Goal: Book appointment/travel/reservation

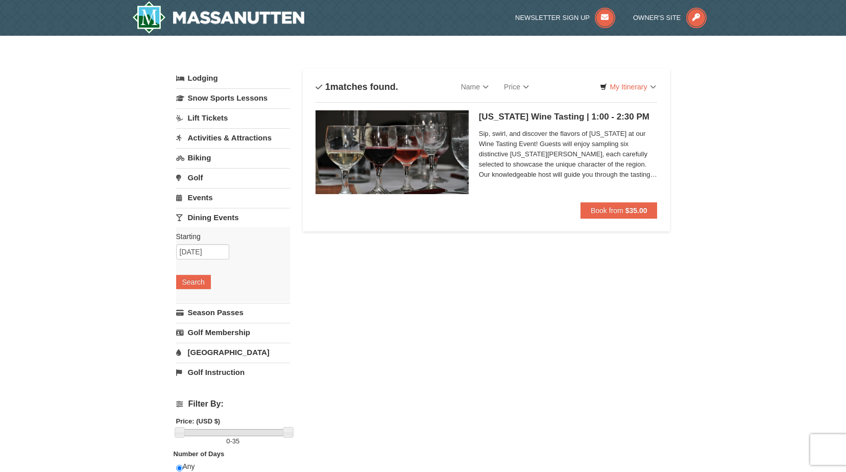
click at [224, 136] on link "Activities & Attractions" at bounding box center [233, 137] width 114 height 19
click at [185, 201] on button "Search" at bounding box center [193, 202] width 35 height 14
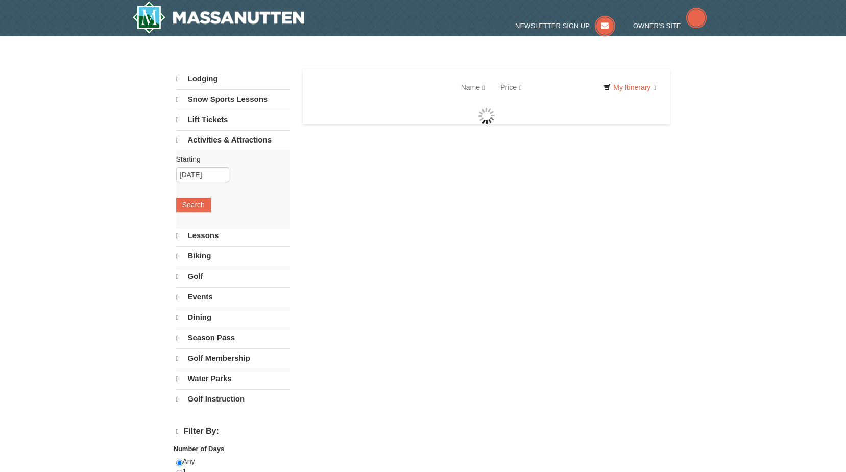
select select "10"
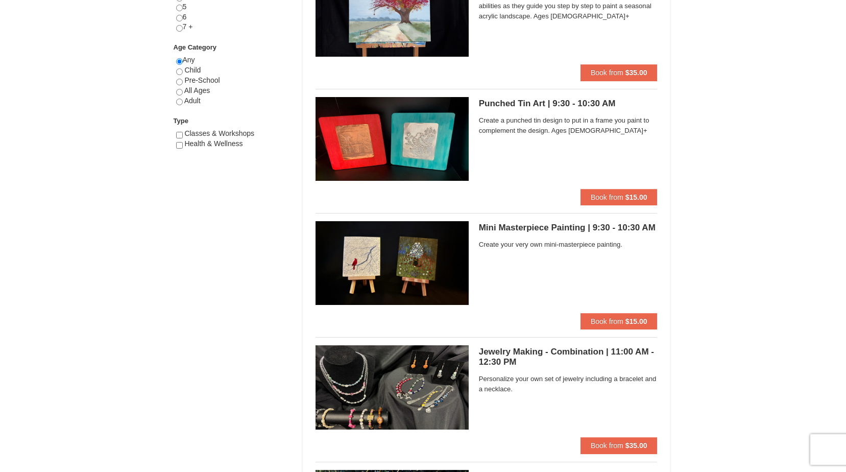
scroll to position [204, 0]
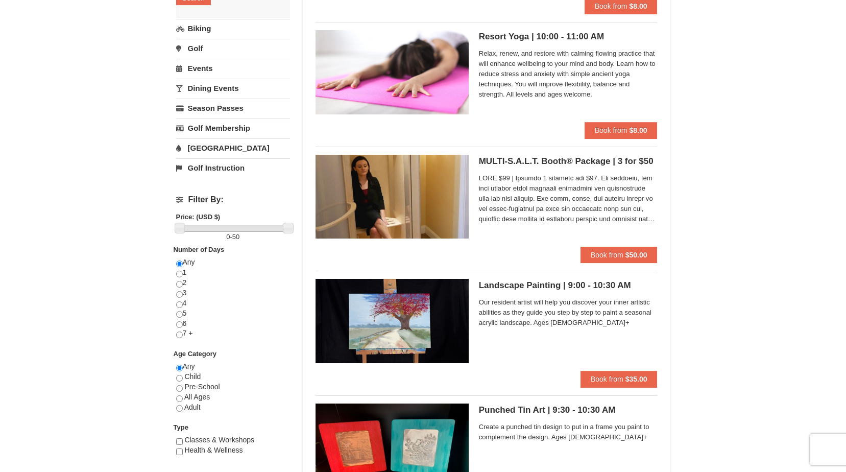
click at [217, 148] on link "[GEOGRAPHIC_DATA]" at bounding box center [233, 147] width 114 height 19
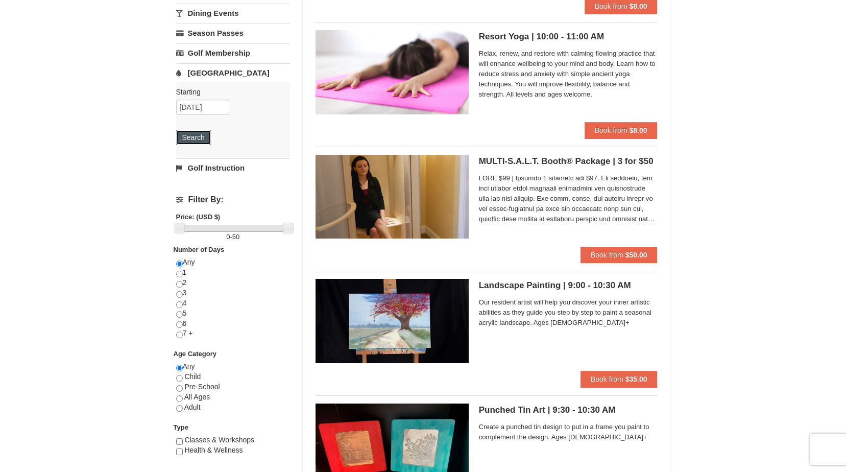
click at [189, 140] on button "Search" at bounding box center [193, 137] width 35 height 14
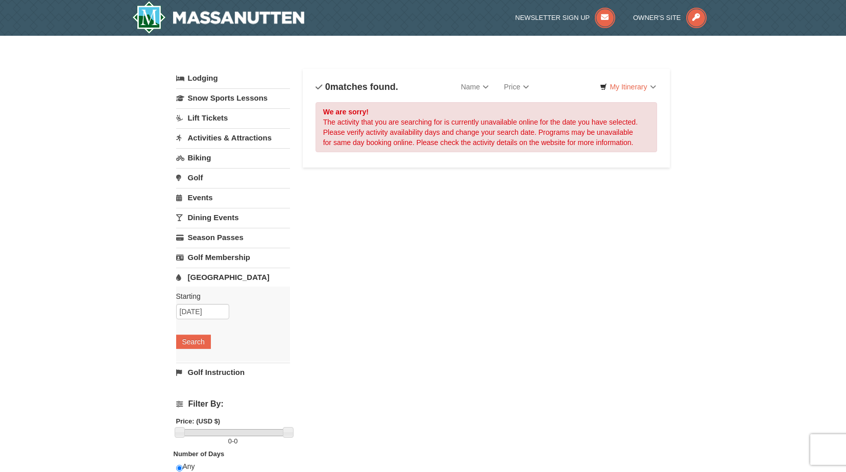
click at [228, 137] on link "Activities & Attractions" at bounding box center [233, 137] width 114 height 19
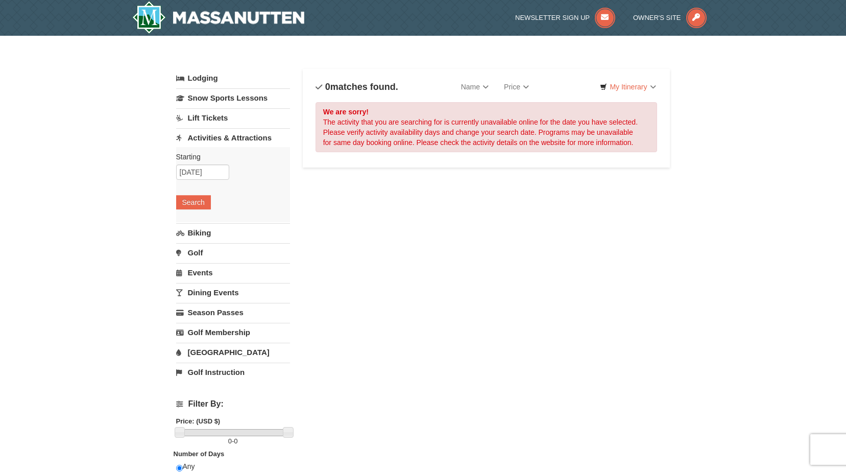
click at [214, 114] on link "Lift Tickets" at bounding box center [233, 117] width 114 height 19
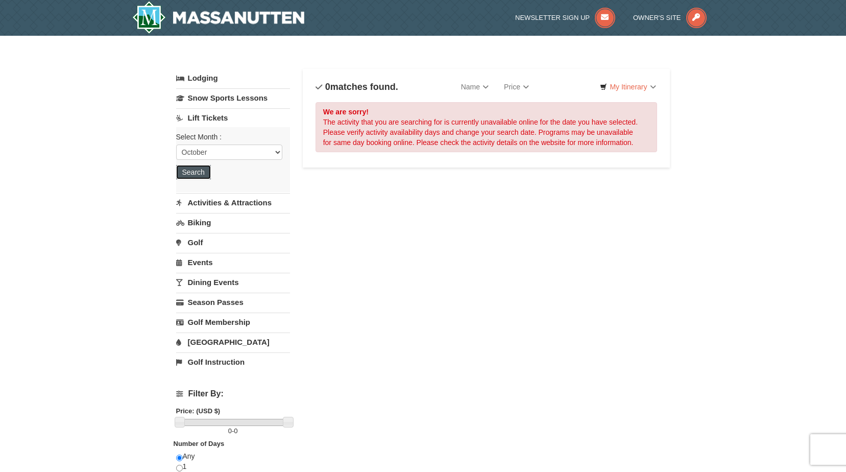
click at [193, 172] on button "Search" at bounding box center [193, 172] width 35 height 14
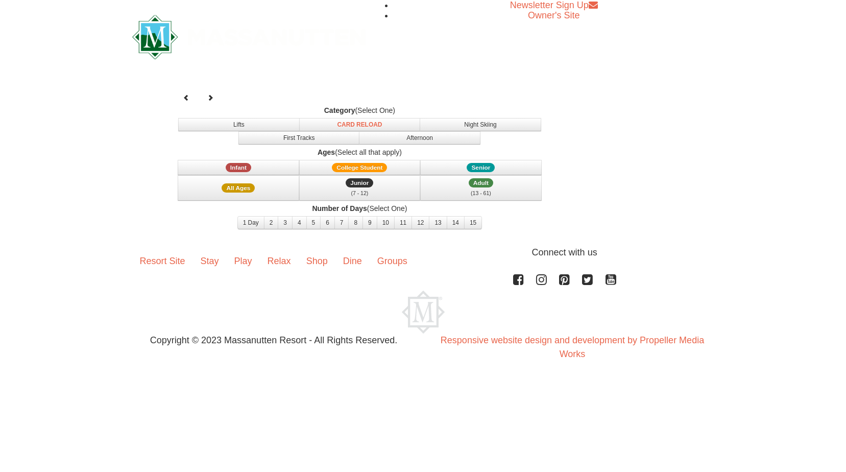
select select "10"
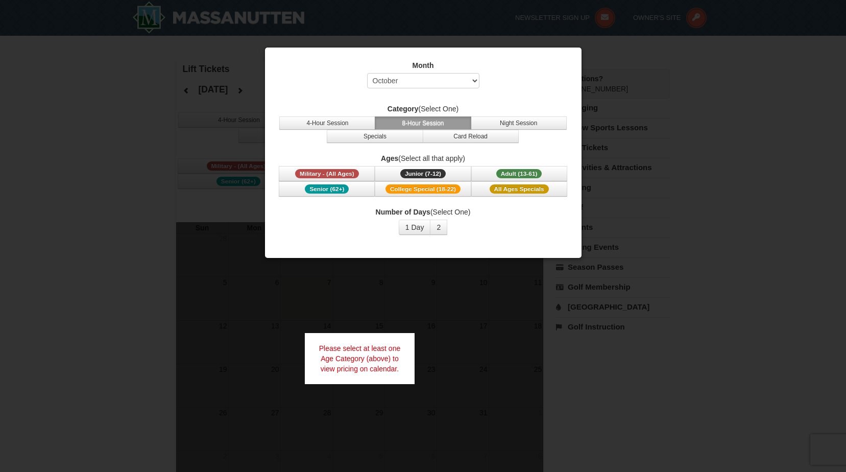
click at [523, 84] on div "Month Select October November December January February March April May June Ju…" at bounding box center [423, 76] width 291 height 33
click at [329, 125] on button "4-Hour Session" at bounding box center [327, 122] width 96 height 13
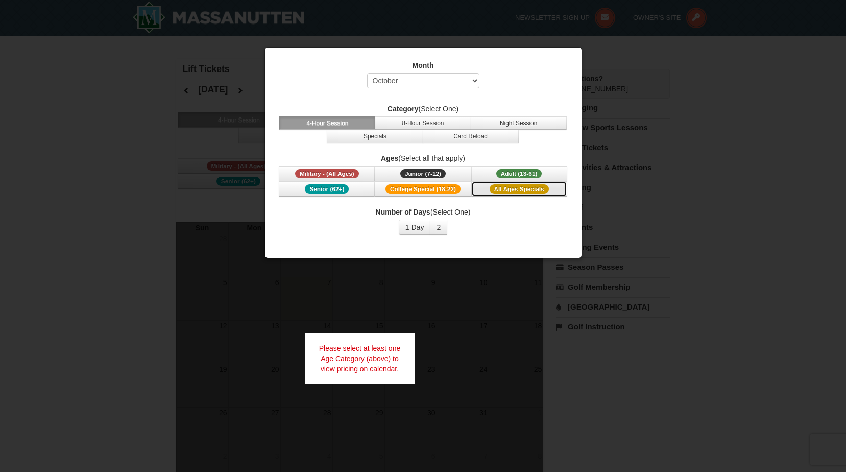
click at [525, 189] on span "All Ages Specials" at bounding box center [519, 188] width 59 height 9
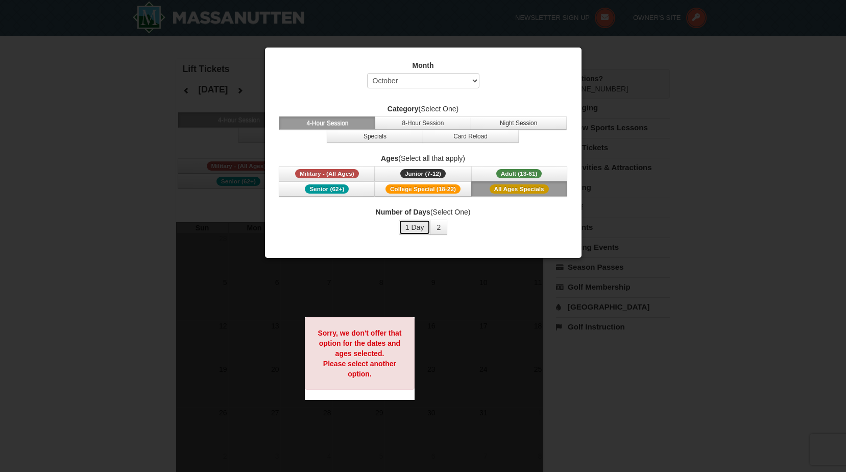
click at [416, 229] on button "1 Day" at bounding box center [415, 227] width 32 height 15
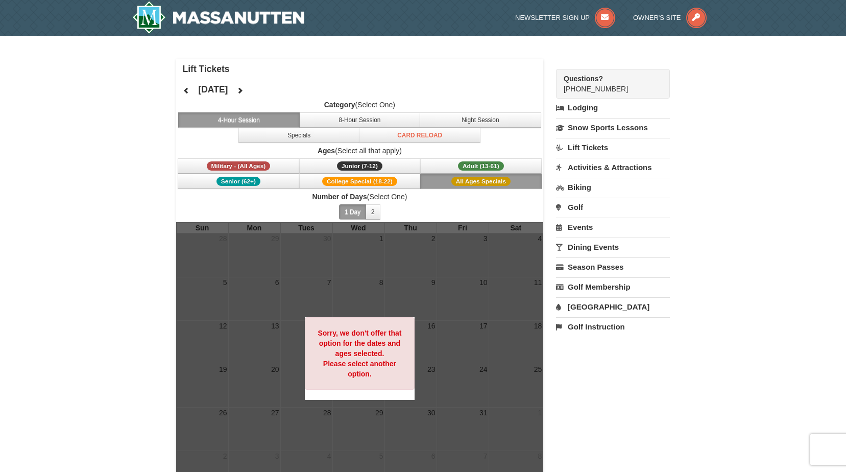
scroll to position [51, 0]
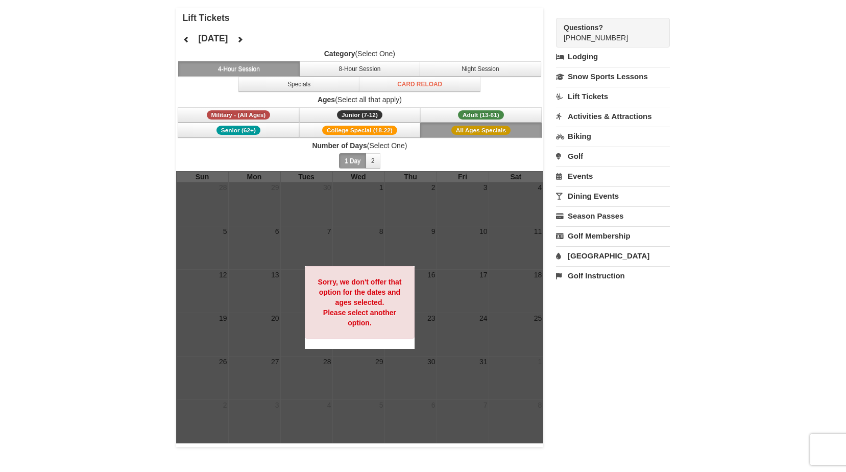
click at [329, 250] on div at bounding box center [360, 307] width 368 height 272
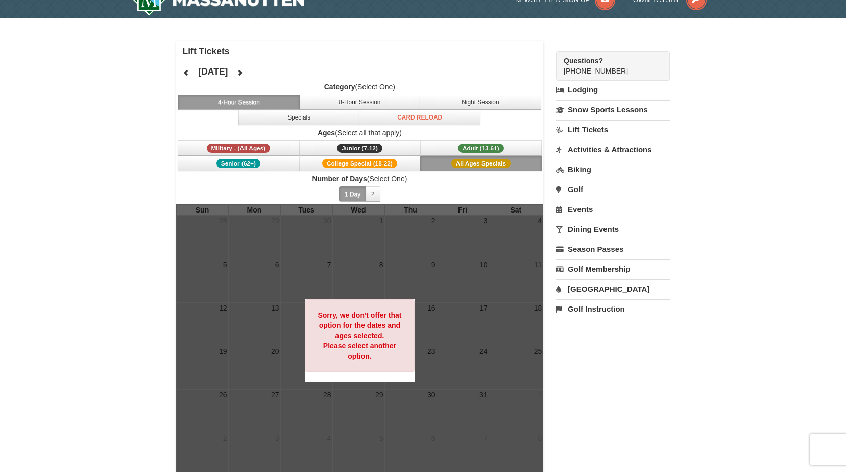
scroll to position [0, 0]
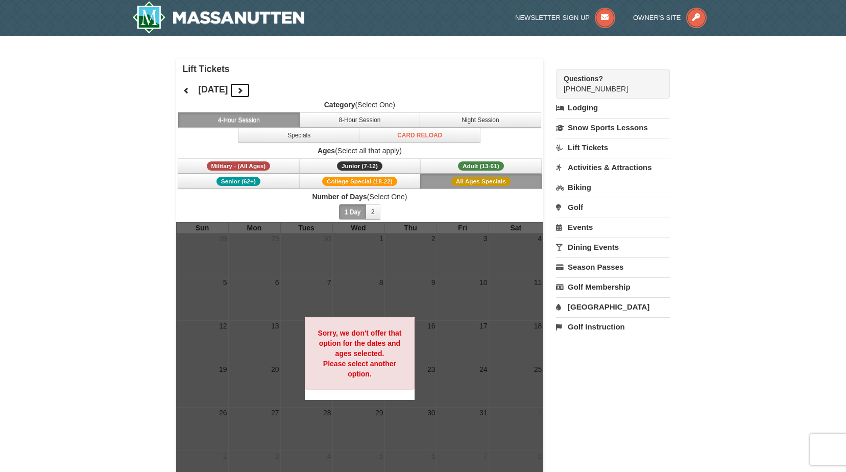
click at [244, 89] on icon at bounding box center [239, 90] width 7 height 7
click at [189, 93] on icon at bounding box center [186, 90] width 7 height 7
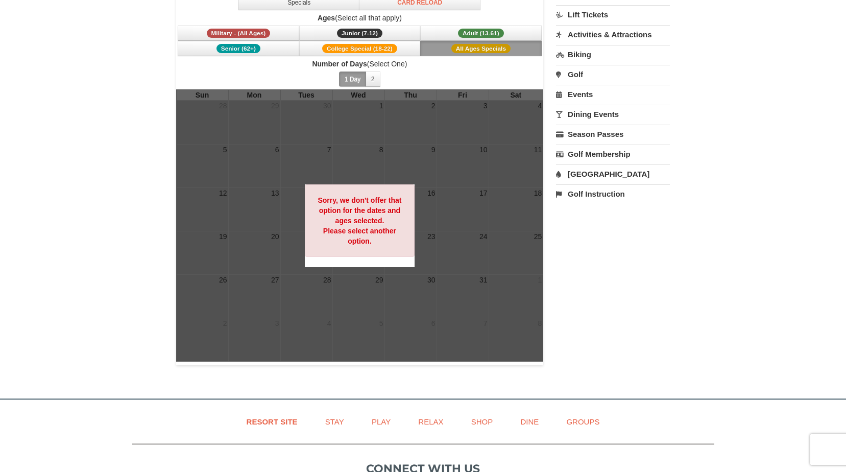
scroll to position [304, 0]
